Goal: Task Accomplishment & Management: Complete application form

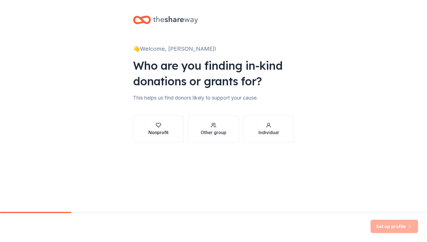
click at [157, 125] on icon "button" at bounding box center [159, 126] width 6 height 6
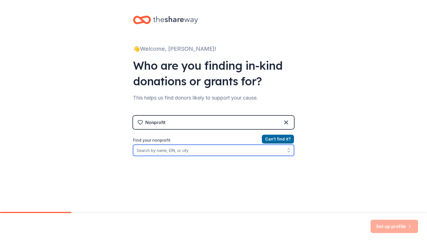
click at [175, 152] on input "Find your nonprofit" at bounding box center [213, 150] width 161 height 11
type input "[PERSON_NAME][GEOGRAPHIC_DATA]"
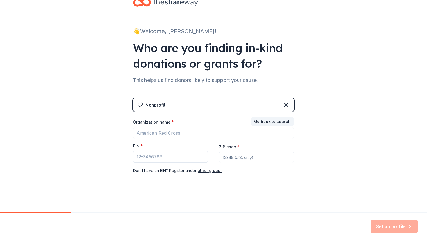
scroll to position [18, 0]
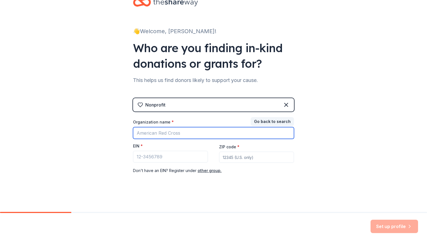
click at [177, 132] on input "Organization name *" at bounding box center [213, 133] width 161 height 12
type input "Davidsen Middle School Chorus"
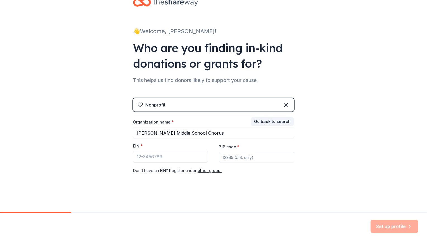
type input "33626"
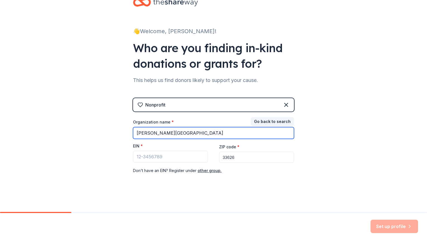
type input "[PERSON_NAME][GEOGRAPHIC_DATA]"
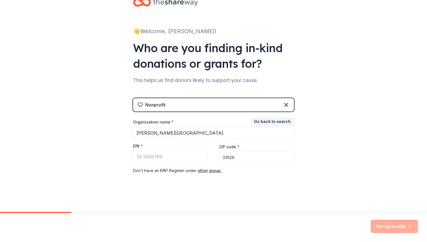
click at [353, 166] on div "👋 Welcome, Paige! Who are you finding in-kind donations or grants for? This hel…" at bounding box center [213, 97] width 427 height 230
paste input "[US_EMPLOYER_IDENTIFICATION_NUMBER]"
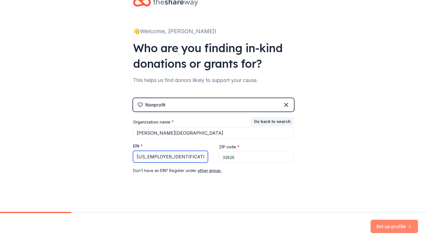
type input "[US_EMPLOYER_IDENTIFICATION_NUMBER]"
click at [391, 226] on button "Set up profile" at bounding box center [393, 226] width 47 height 13
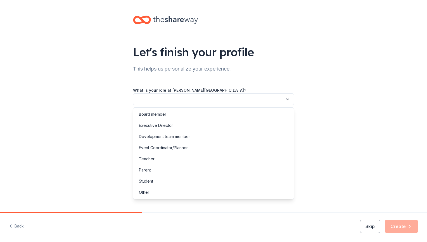
click at [285, 97] on icon "button" at bounding box center [288, 100] width 6 height 6
click at [229, 160] on div "Teacher" at bounding box center [213, 159] width 158 height 11
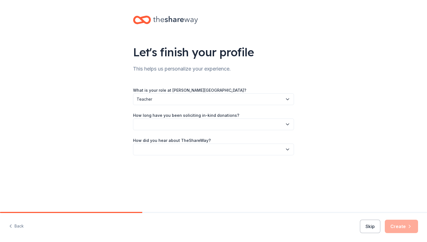
click at [288, 127] on icon "button" at bounding box center [288, 125] width 6 height 6
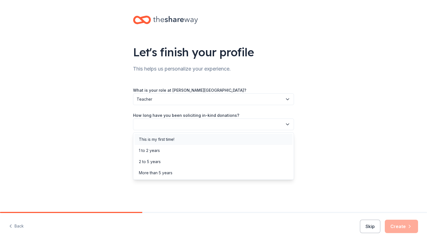
click at [274, 137] on div "This is my first time!" at bounding box center [213, 139] width 158 height 11
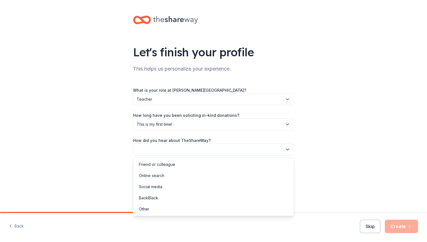
click at [285, 152] on icon "button" at bounding box center [288, 150] width 6 height 6
click at [238, 172] on div "Online search" at bounding box center [213, 175] width 158 height 11
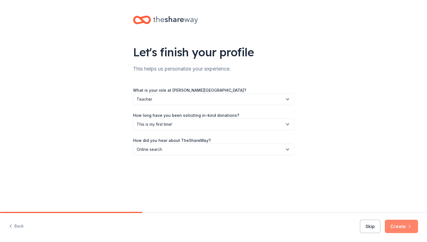
click at [396, 226] on button "Create" at bounding box center [400, 226] width 33 height 13
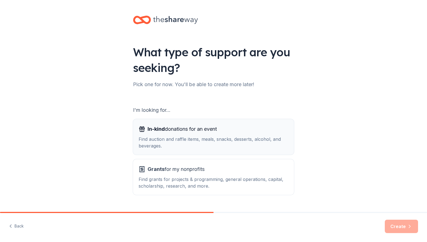
click at [234, 140] on div "Find auction and raffle items, meals, snacks, desserts, alcohol, and beverages." at bounding box center [213, 142] width 150 height 13
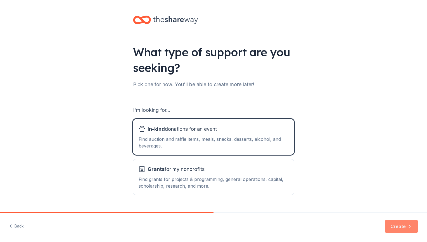
click at [398, 228] on button "Create" at bounding box center [400, 226] width 33 height 13
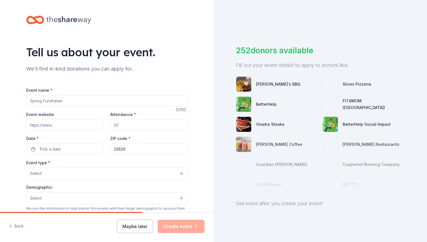
scroll to position [6, 0]
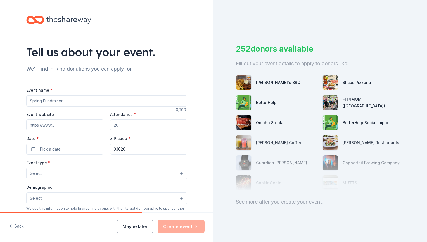
drag, startPoint x: 66, startPoint y: 102, endPoint x: 20, endPoint y: 103, distance: 46.6
click at [20, 103] on div "Tell us about your event. We'll find in-kind donations you can apply for. Event…" at bounding box center [106, 186] width 179 height 372
type input "[PERSON_NAME] Middle School Staff Holiday Party"
click at [59, 124] on input "Event website" at bounding box center [64, 125] width 77 height 11
paste input "https://www.hillsboroughschools.org/o/davidsen"
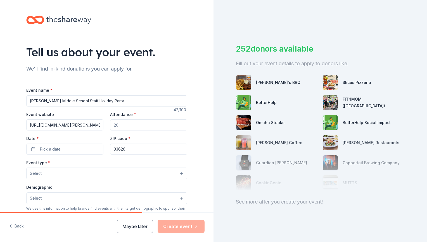
scroll to position [0, 20]
type input "https://www.hillsboroughschools.org/o/davidsen"
drag, startPoint x: 126, startPoint y: 123, endPoint x: 104, endPoint y: 125, distance: 22.1
click at [104, 125] on div "Event website https://www.hillsboroughschools.org/o/davidsen Attendance * Date …" at bounding box center [106, 133] width 161 height 44
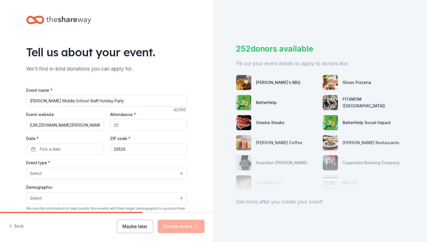
drag, startPoint x: 118, startPoint y: 123, endPoint x: 111, endPoint y: 123, distance: 7.3
click at [111, 123] on input "Attendance *" at bounding box center [148, 125] width 77 height 11
click at [116, 124] on input "Attendance *" at bounding box center [148, 125] width 77 height 11
click at [121, 124] on input "Attendance *" at bounding box center [148, 125] width 77 height 11
type input "70"
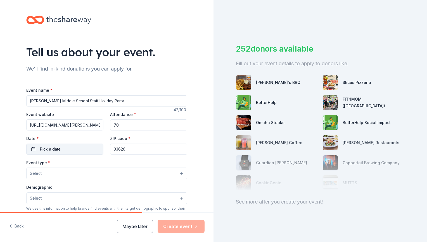
click at [59, 151] on button "Pick a date" at bounding box center [64, 149] width 77 height 11
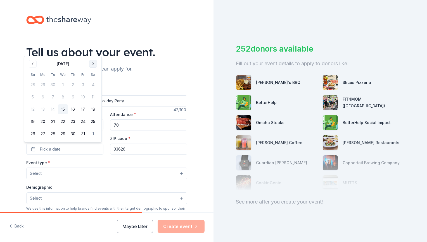
click at [92, 64] on button "Go to next month" at bounding box center [93, 64] width 8 height 8
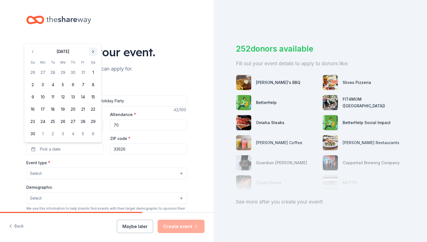
click at [93, 51] on button "Go to next month" at bounding box center [93, 52] width 8 height 8
click at [93, 98] on button "13" at bounding box center [93, 97] width 10 height 10
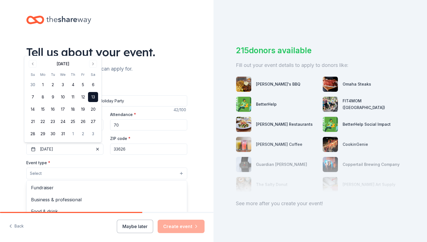
click at [105, 177] on button "Select" at bounding box center [106, 174] width 161 height 12
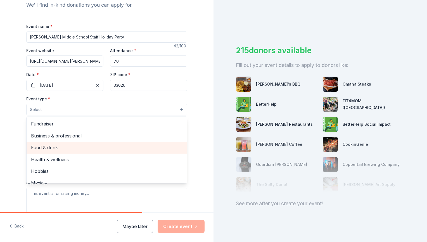
click at [42, 149] on span "Food & drink" at bounding box center [106, 147] width 151 height 7
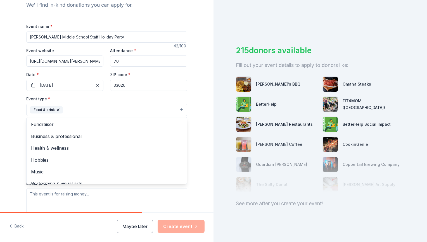
click at [198, 162] on div "Tell us about your event. We'll find in-kind donations you can apply for. Event…" at bounding box center [106, 122] width 213 height 372
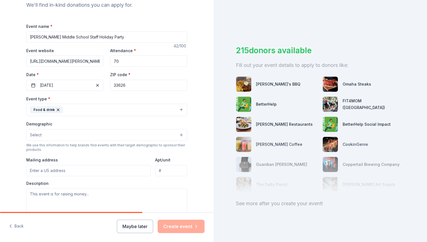
click at [179, 133] on button "Select" at bounding box center [106, 135] width 161 height 12
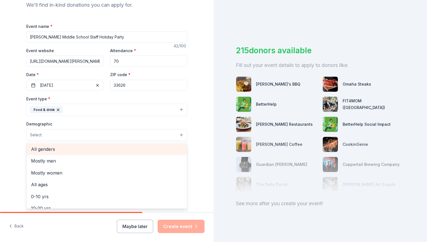
click at [49, 149] on span "All genders" at bounding box center [106, 149] width 151 height 7
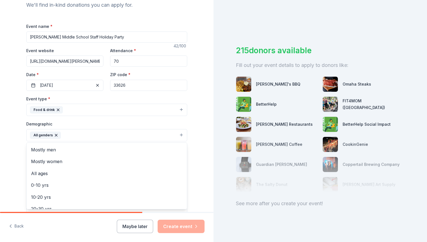
click at [203, 158] on div "Tell us about your event. We'll find in-kind donations you can apply for. Event…" at bounding box center [106, 122] width 213 height 373
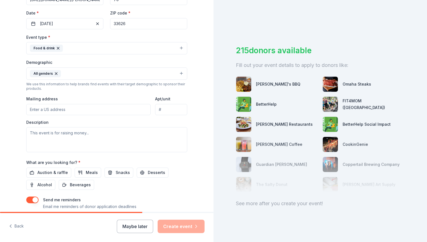
scroll to position [126, 0]
click at [43, 109] on input "Mailing address" at bounding box center [88, 109] width 124 height 11
type input "10501 Montague Street"
type input "Tampa"
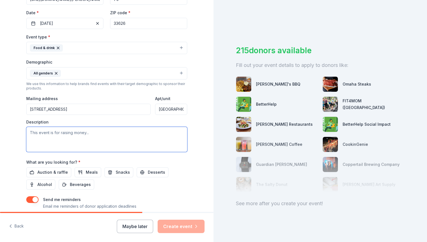
paste textarea "The Davidsen Middle School Sunshine Committee is organizing our annual Staff Ho…"
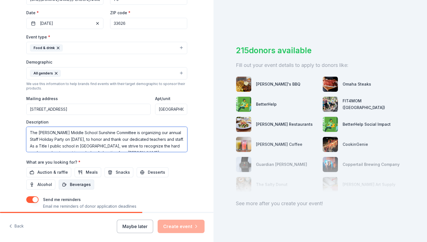
scroll to position [17, 0]
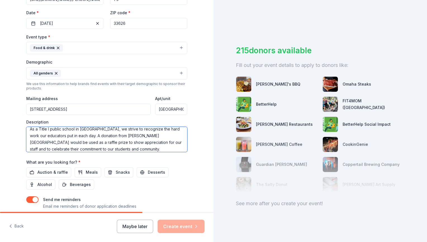
click at [171, 134] on textarea "The Davidsen Middle School Sunshine Committee is organizing our annual Staff Ho…" at bounding box center [106, 139] width 161 height 25
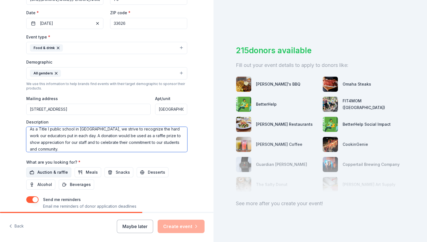
type textarea "The Davidsen Middle School Sunshine Committee is organizing our annual Staff Ho…"
click at [56, 171] on span "Auction & raffle" at bounding box center [52, 172] width 30 height 7
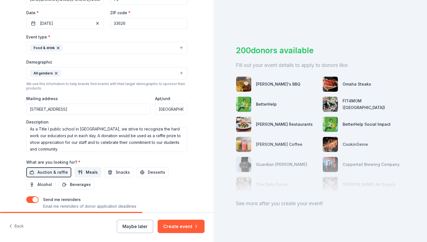
click at [88, 173] on span "Meals" at bounding box center [92, 172] width 12 height 7
click at [34, 198] on button "button" at bounding box center [32, 200] width 12 height 7
click at [185, 226] on button "Create event" at bounding box center [180, 226] width 47 height 13
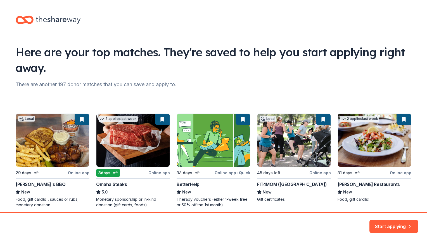
click at [365, 181] on div "Local 29 days left Online app Bubbaque's BBQ New Food, gift card(s), sauces or …" at bounding box center [213, 161] width 395 height 94
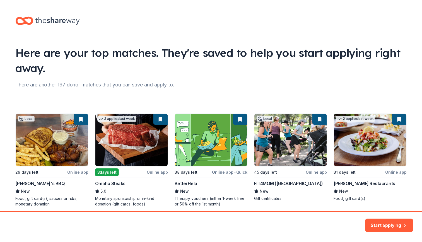
scroll to position [23, 0]
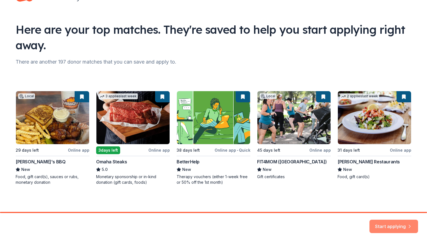
click at [393, 226] on button "Start applying" at bounding box center [393, 225] width 49 height 13
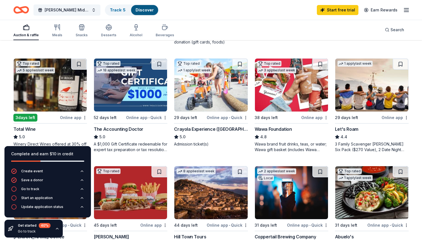
scroll to position [258, 0]
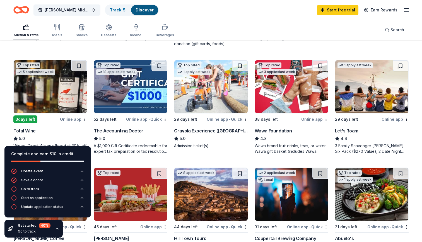
click at [285, 87] on img at bounding box center [291, 86] width 73 height 53
click at [276, 92] on img at bounding box center [291, 86] width 73 height 53
click at [397, 192] on img at bounding box center [372, 194] width 73 height 53
click at [57, 228] on icon "button" at bounding box center [57, 229] width 4 height 4
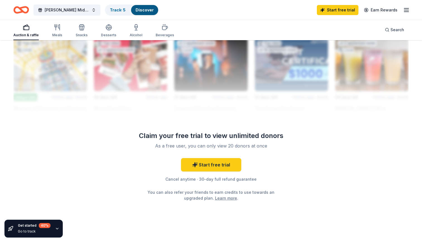
scroll to position [515, 0]
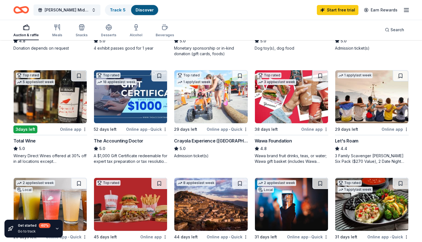
scroll to position [247, 0]
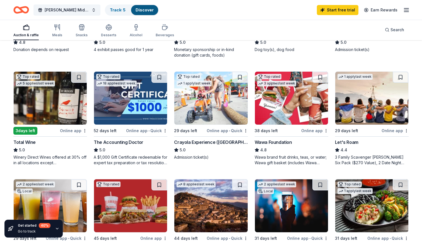
click at [51, 104] on img at bounding box center [50, 98] width 73 height 53
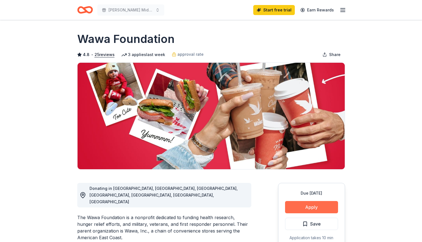
click at [309, 206] on button "Apply" at bounding box center [311, 207] width 53 height 12
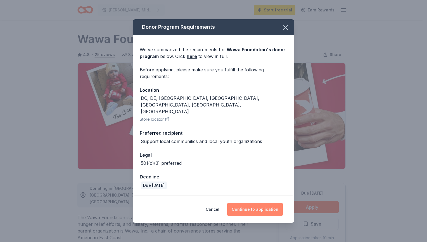
click at [242, 203] on button "Continue to application" at bounding box center [255, 209] width 56 height 13
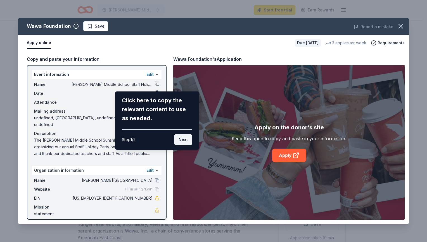
click at [184, 138] on button "Next" at bounding box center [183, 139] width 18 height 11
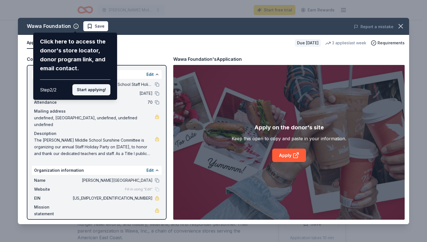
click at [86, 88] on button "Start applying!" at bounding box center [91, 89] width 38 height 11
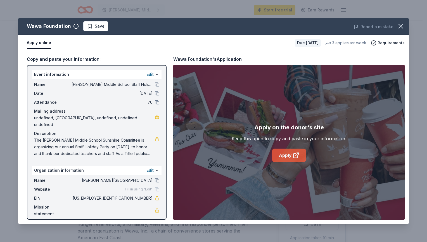
click at [290, 156] on link "Apply" at bounding box center [289, 155] width 34 height 13
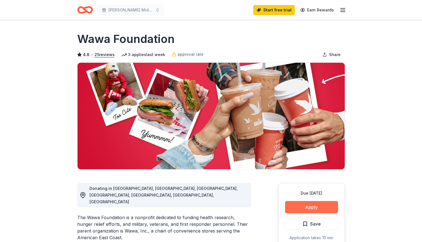
click at [307, 206] on button "Apply" at bounding box center [311, 207] width 53 height 12
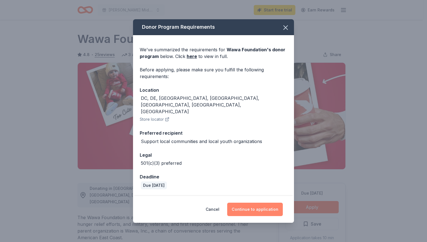
click at [261, 203] on button "Continue to application" at bounding box center [255, 209] width 56 height 13
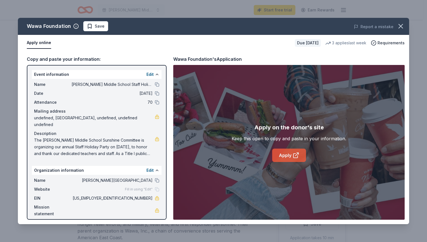
click at [291, 157] on link "Apply" at bounding box center [289, 155] width 34 height 13
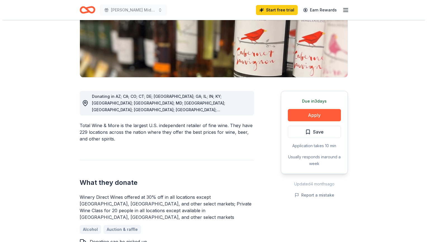
scroll to position [92, 0]
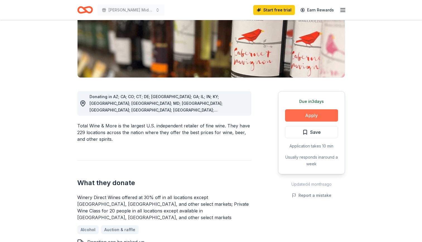
click at [316, 115] on button "Apply" at bounding box center [311, 115] width 53 height 12
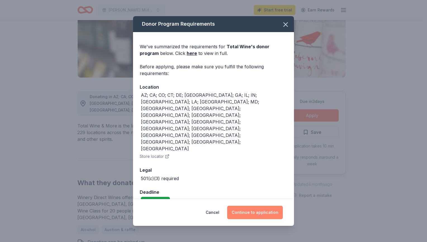
click at [267, 206] on button "Continue to application" at bounding box center [255, 212] width 56 height 13
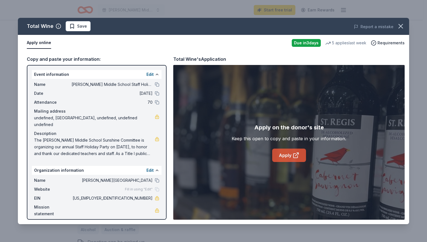
click at [290, 149] on link "Apply" at bounding box center [289, 155] width 34 height 13
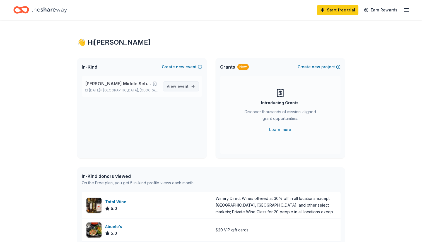
click at [184, 88] on span "event" at bounding box center [183, 86] width 11 height 5
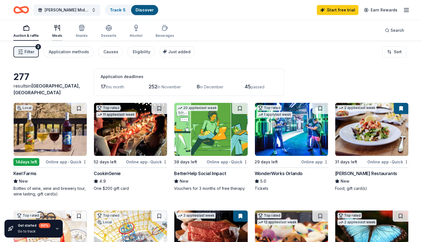
click at [57, 30] on icon "button" at bounding box center [57, 28] width 7 height 7
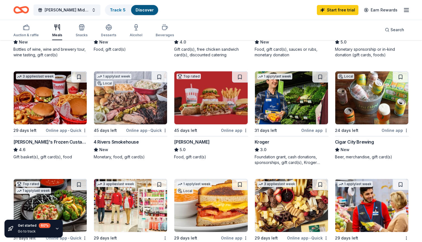
scroll to position [140, 0]
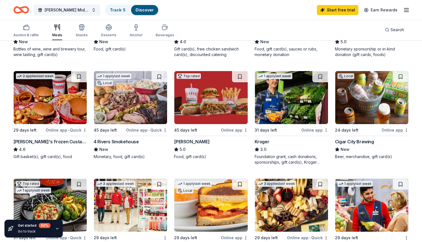
click at [132, 112] on img at bounding box center [130, 97] width 73 height 53
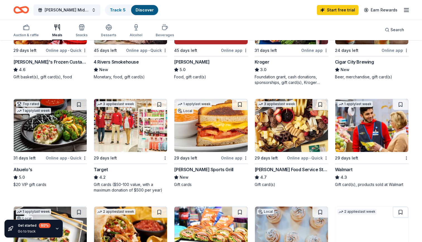
scroll to position [219, 0]
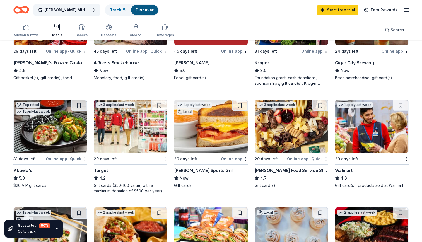
click at [369, 138] on img at bounding box center [372, 126] width 73 height 53
click at [398, 185] on div "Gift card(s), products sold at Walmart" at bounding box center [372, 186] width 74 height 6
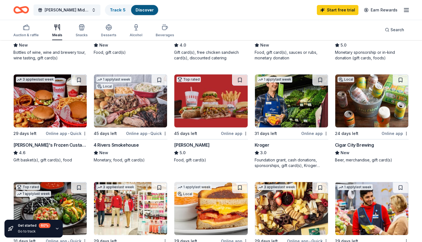
scroll to position [135, 0]
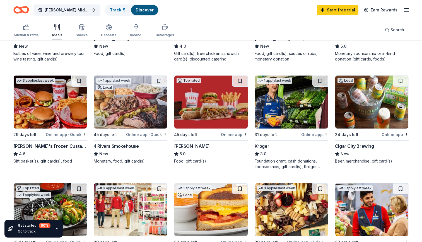
click at [363, 111] on img at bounding box center [372, 102] width 73 height 53
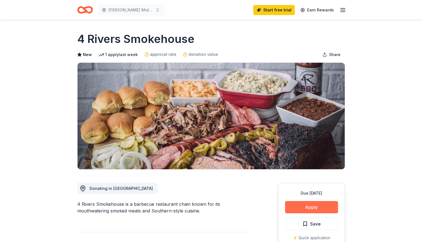
click at [311, 205] on button "Apply" at bounding box center [311, 207] width 53 height 12
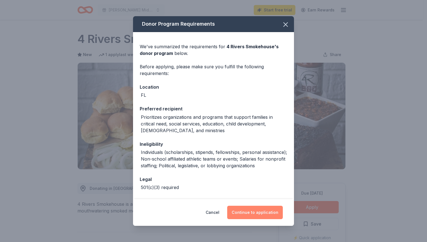
click at [258, 207] on button "Continue to application" at bounding box center [255, 212] width 56 height 13
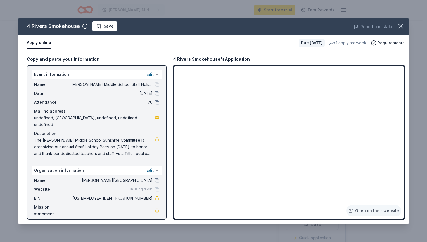
drag, startPoint x: 403, startPoint y: 101, endPoint x: 405, endPoint y: 119, distance: 18.2
click at [405, 119] on div "Copy and paste your information: Event information Edit Name [PERSON_NAME] Midd…" at bounding box center [213, 137] width 391 height 173
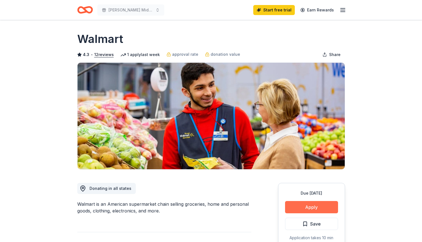
click at [309, 208] on button "Apply" at bounding box center [311, 207] width 53 height 12
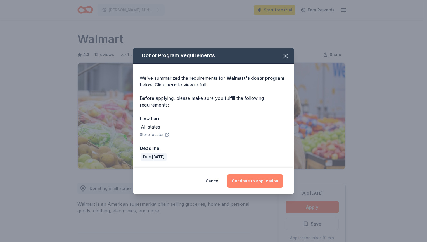
click at [257, 183] on button "Continue to application" at bounding box center [255, 181] width 56 height 13
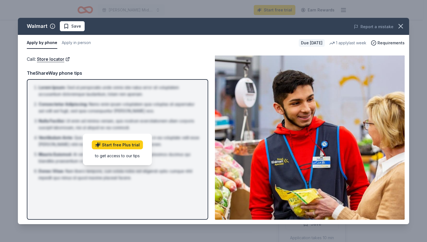
click at [112, 51] on div "Call : Store locator Call : Store locator TheShareWay phone tips Lorem Ipsum : …" at bounding box center [213, 137] width 391 height 173
click at [42, 43] on button "Apply by phone" at bounding box center [42, 43] width 30 height 12
click at [400, 28] on icon "button" at bounding box center [400, 26] width 8 height 8
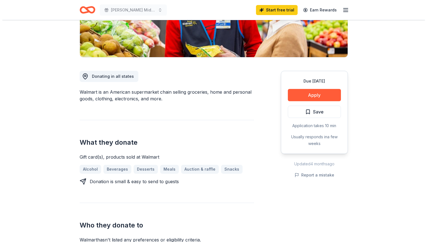
scroll to position [111, 0]
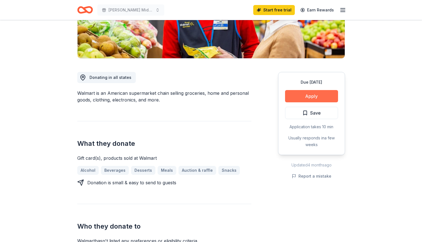
click at [324, 96] on button "Apply" at bounding box center [311, 96] width 53 height 12
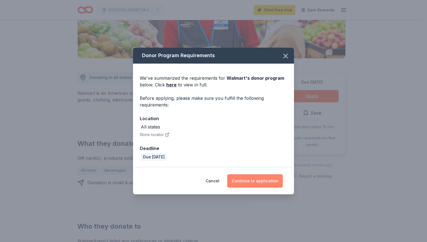
click at [263, 184] on button "Continue to application" at bounding box center [255, 181] width 56 height 13
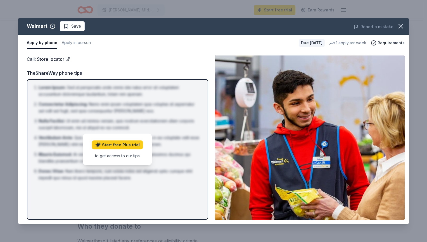
click at [131, 154] on div "to get access to our tips" at bounding box center [117, 156] width 51 height 6
click at [314, 43] on div "Due in 29 days" at bounding box center [311, 43] width 26 height 8
click at [53, 60] on link "Store locator" at bounding box center [53, 59] width 33 height 7
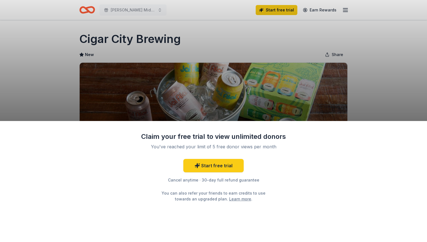
click at [384, 87] on div "Claim your free trial to view unlimited donors You've reached your limit of 5 f…" at bounding box center [213, 121] width 427 height 242
